Goal: Information Seeking & Learning: Find specific fact

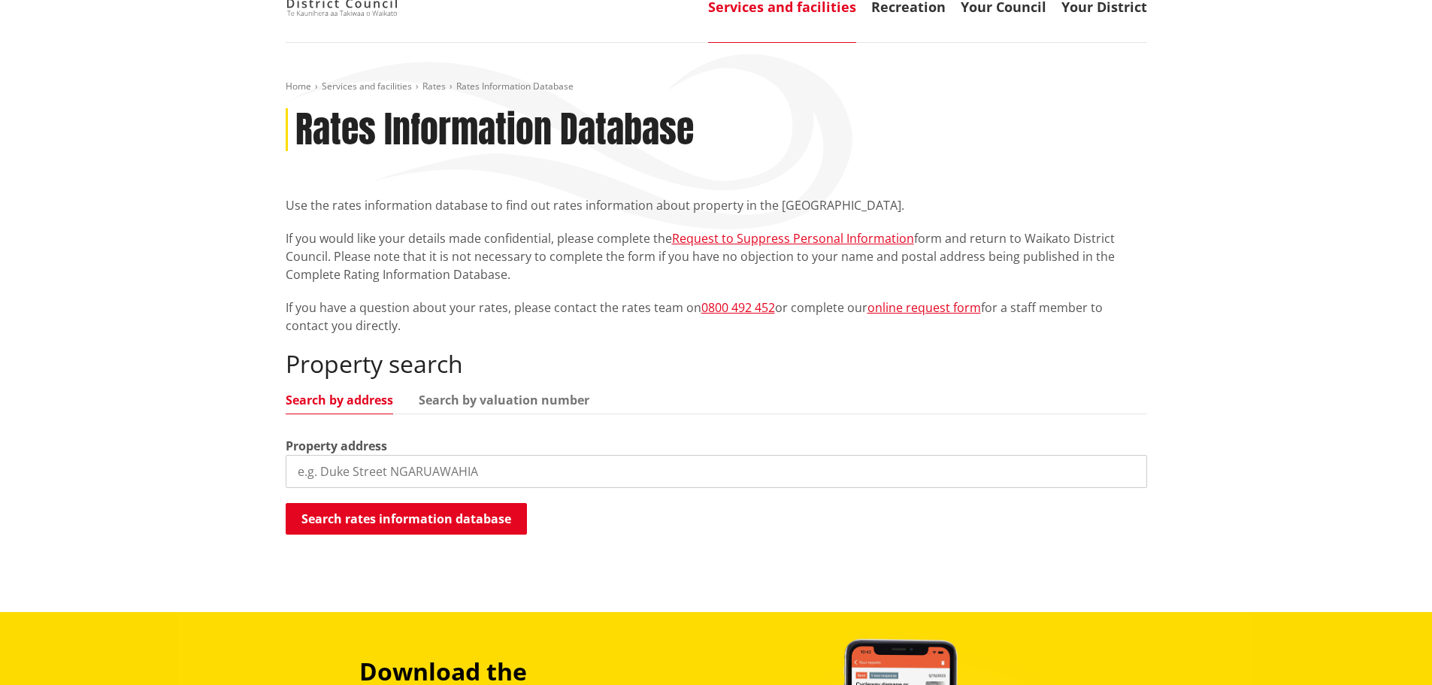
scroll to position [150, 0]
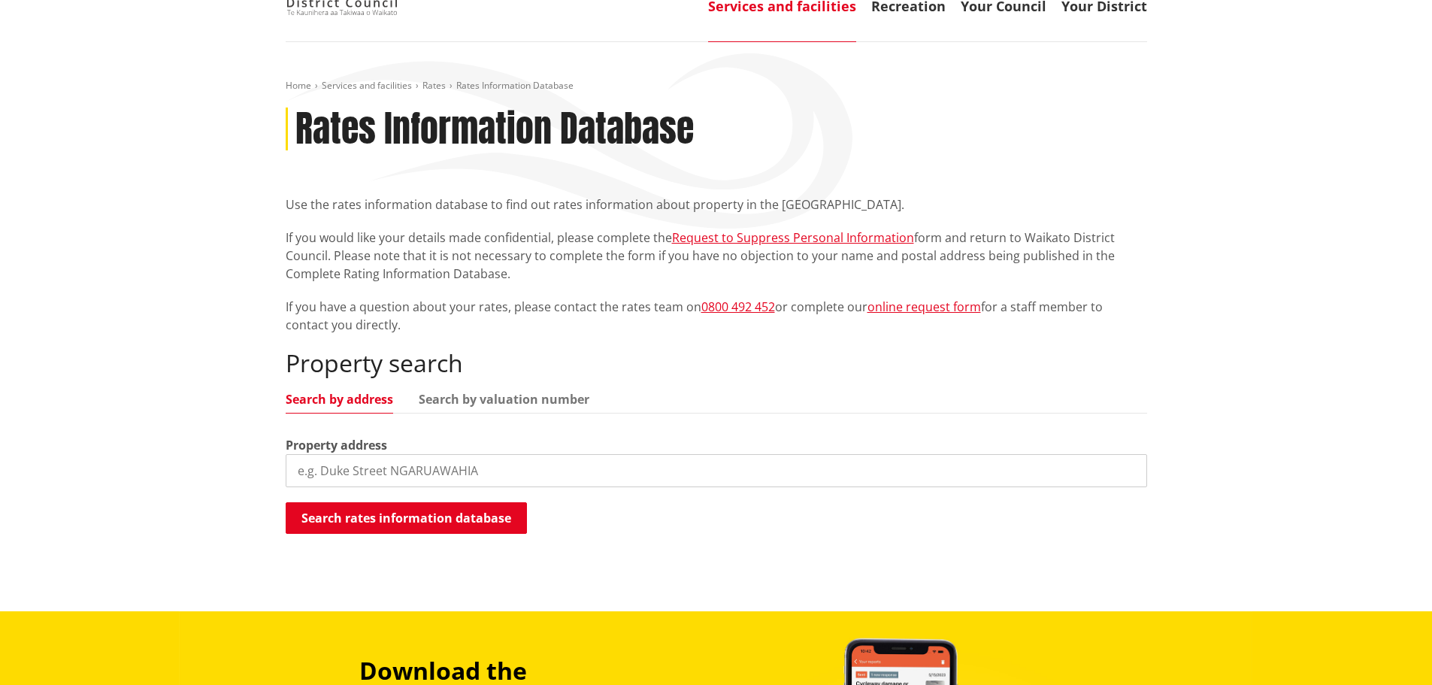
click at [600, 466] on input "search" at bounding box center [716, 470] width 861 height 33
paste input "46 College Drive"
type input "46 College Drive"
click at [448, 517] on button "Search rates information database" at bounding box center [406, 518] width 241 height 32
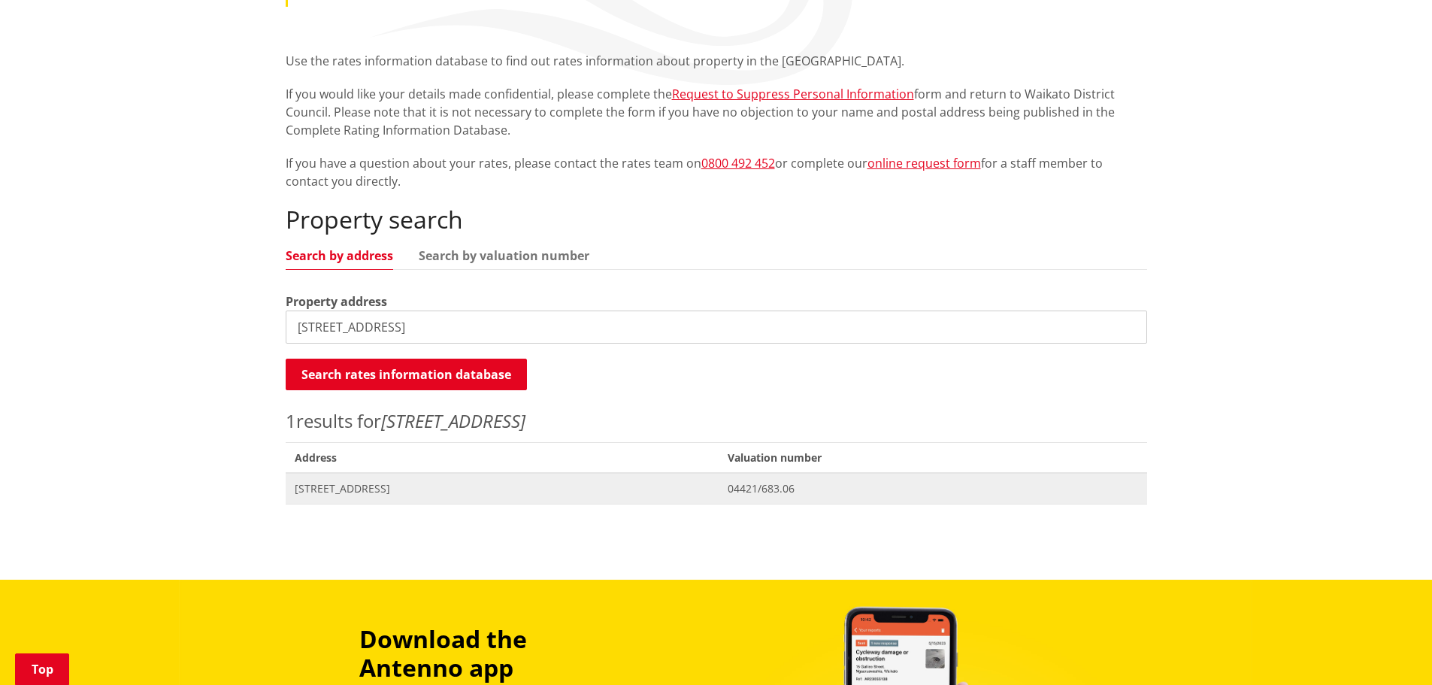
scroll to position [301, 0]
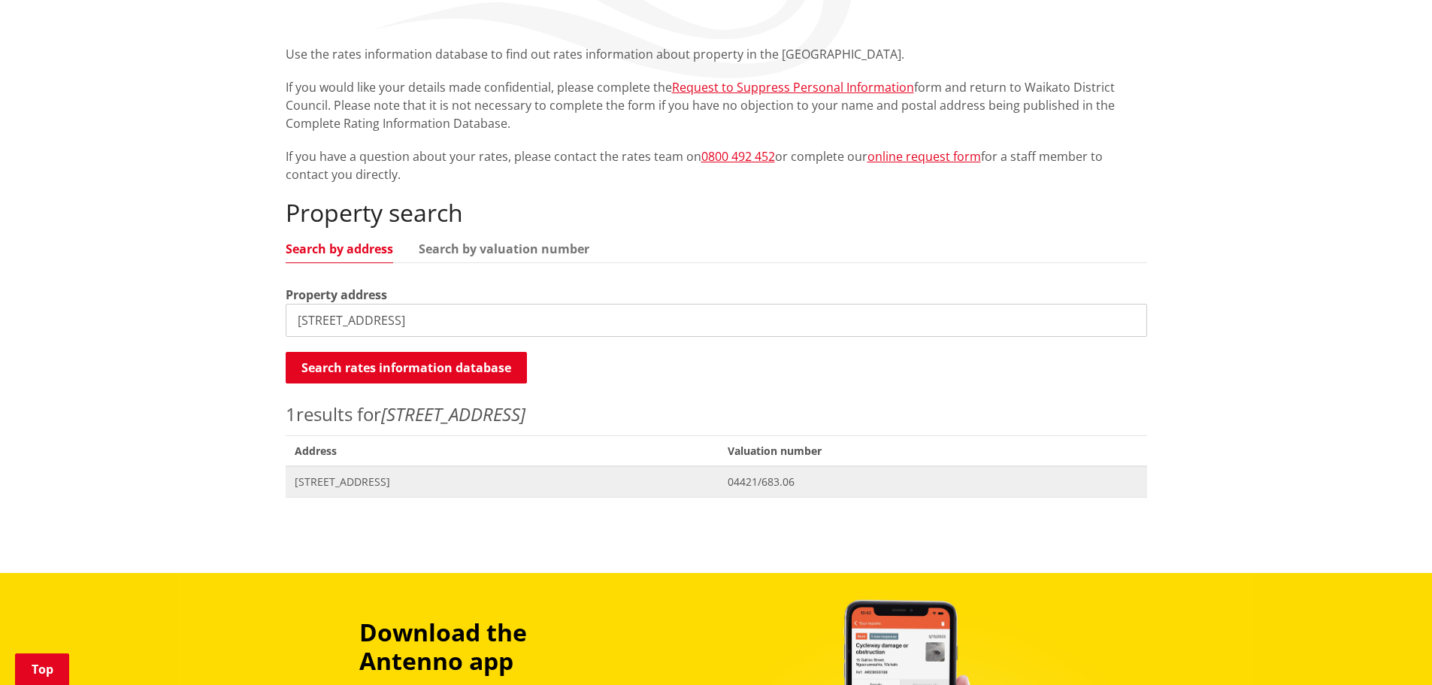
click at [350, 480] on span "[STREET_ADDRESS]" at bounding box center [503, 481] width 416 height 15
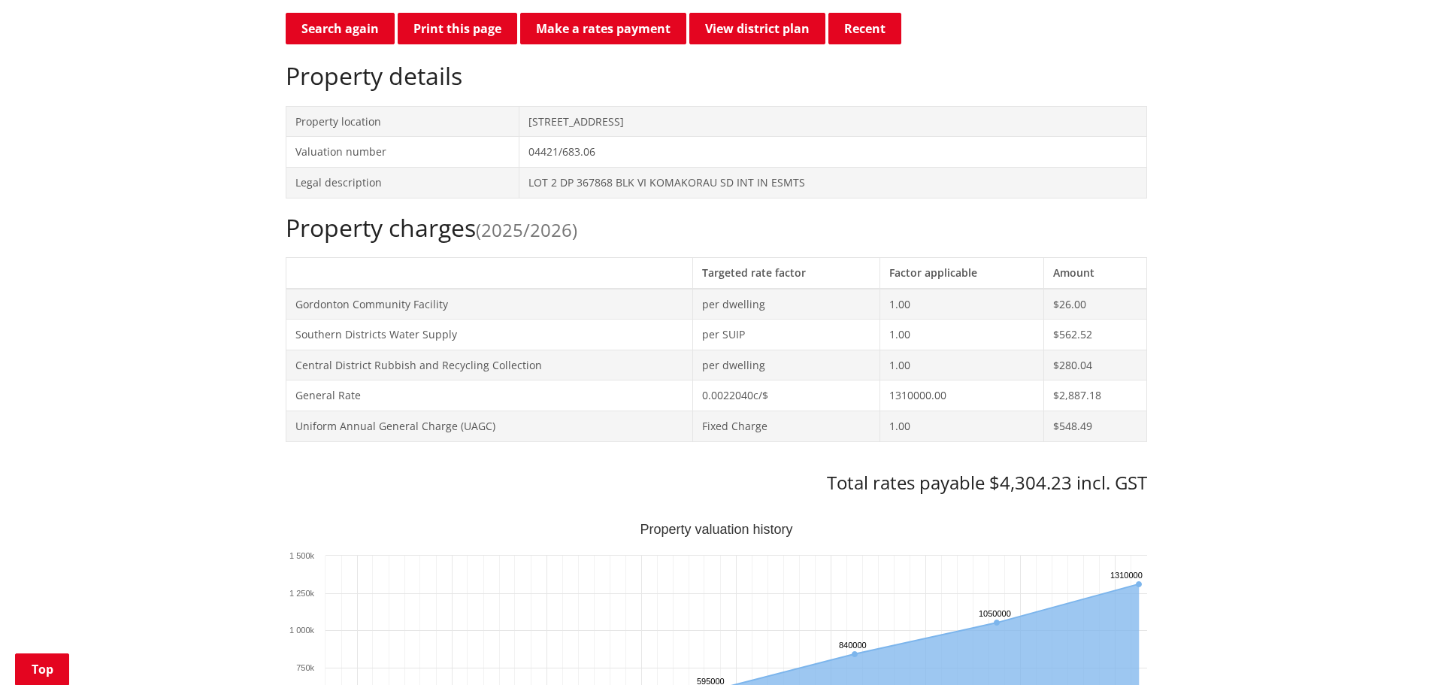
scroll to position [526, 0]
